Goal: Share content

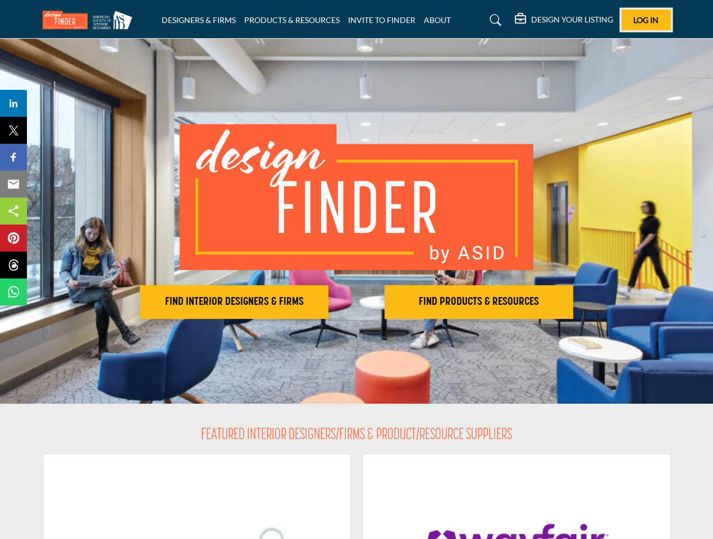
click at [646, 20] on span "Log In" at bounding box center [645, 20] width 25 height 10
click at [234, 302] on h2 "FIND INTERIOR DESIGNERS & FIRMS" at bounding box center [234, 301] width 182 height 13
click at [479, 302] on h2 "FIND PRODUCTS & RESOURCES" at bounding box center [479, 301] width 182 height 13
click at [13, 103] on span "Share" at bounding box center [19, 103] width 32 height 13
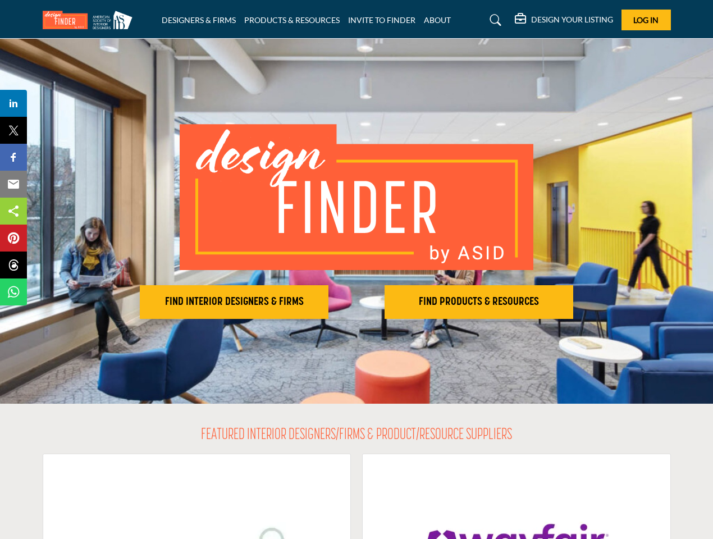
click at [13, 130] on span "Tweet" at bounding box center [19, 130] width 32 height 13
click at [13, 157] on span "Share" at bounding box center [19, 157] width 32 height 13
click at [13, 184] on span "Email" at bounding box center [18, 183] width 31 height 13
click at [13, 211] on span "Share" at bounding box center [19, 210] width 32 height 13
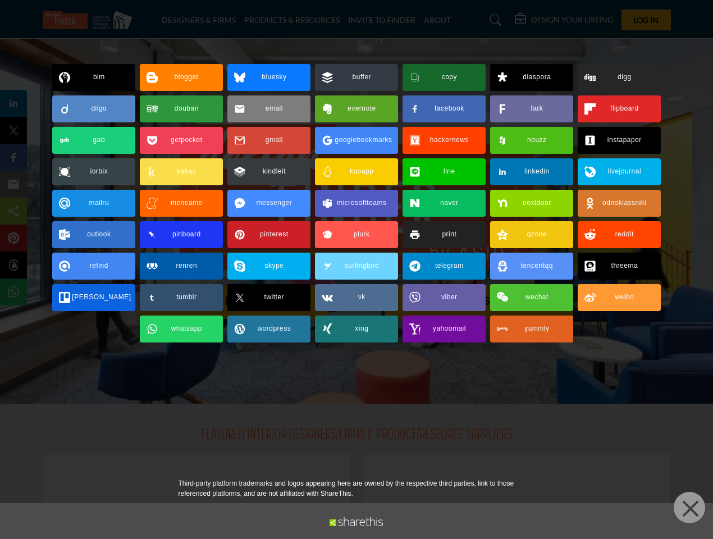
click at [13, 238] on div at bounding box center [356, 269] width 713 height 539
